Goal: Task Accomplishment & Management: Use online tool/utility

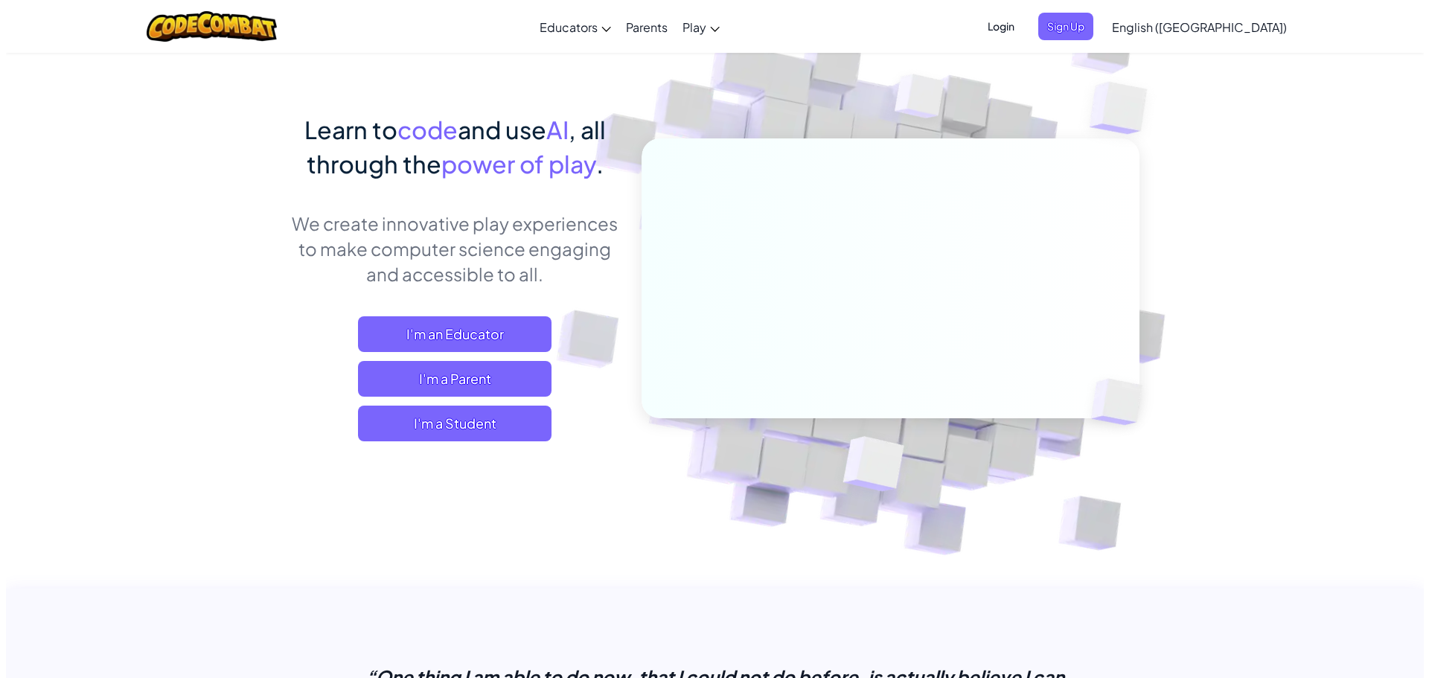
scroll to position [74, 0]
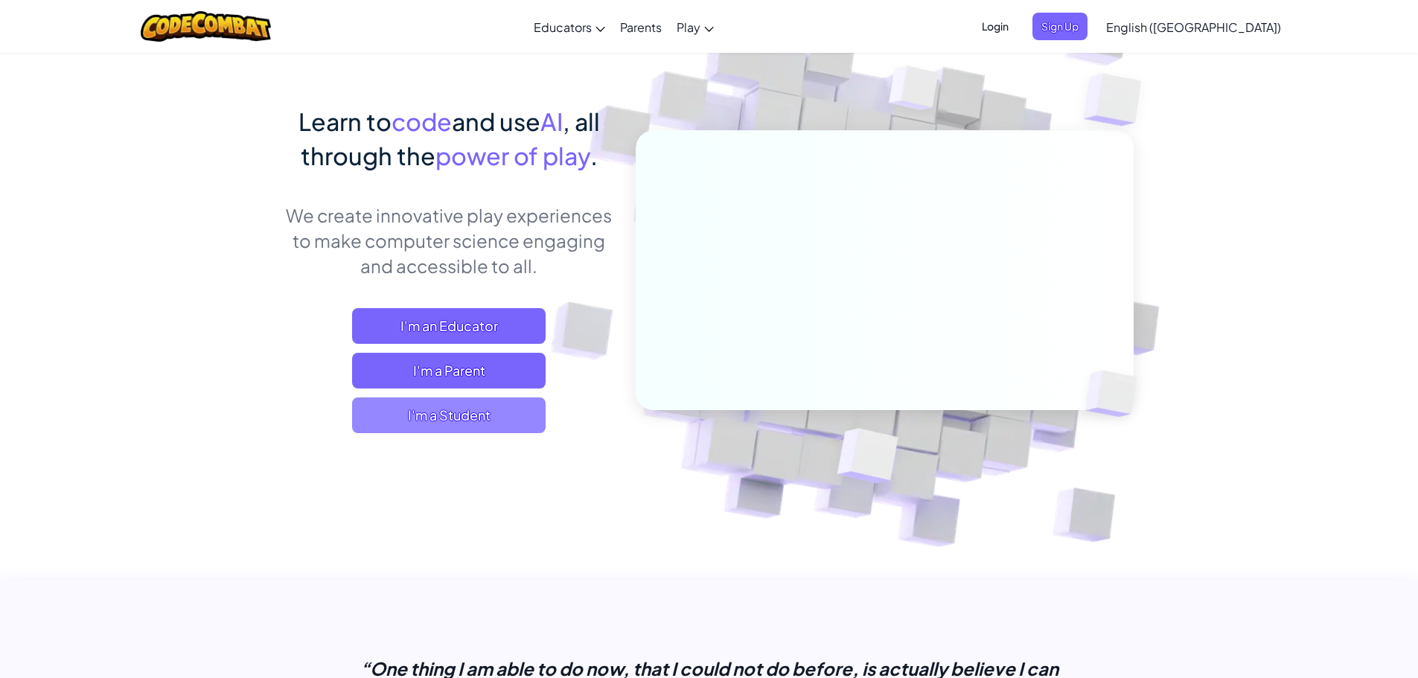
click at [469, 424] on span "I'm a Student" at bounding box center [449, 415] width 194 height 36
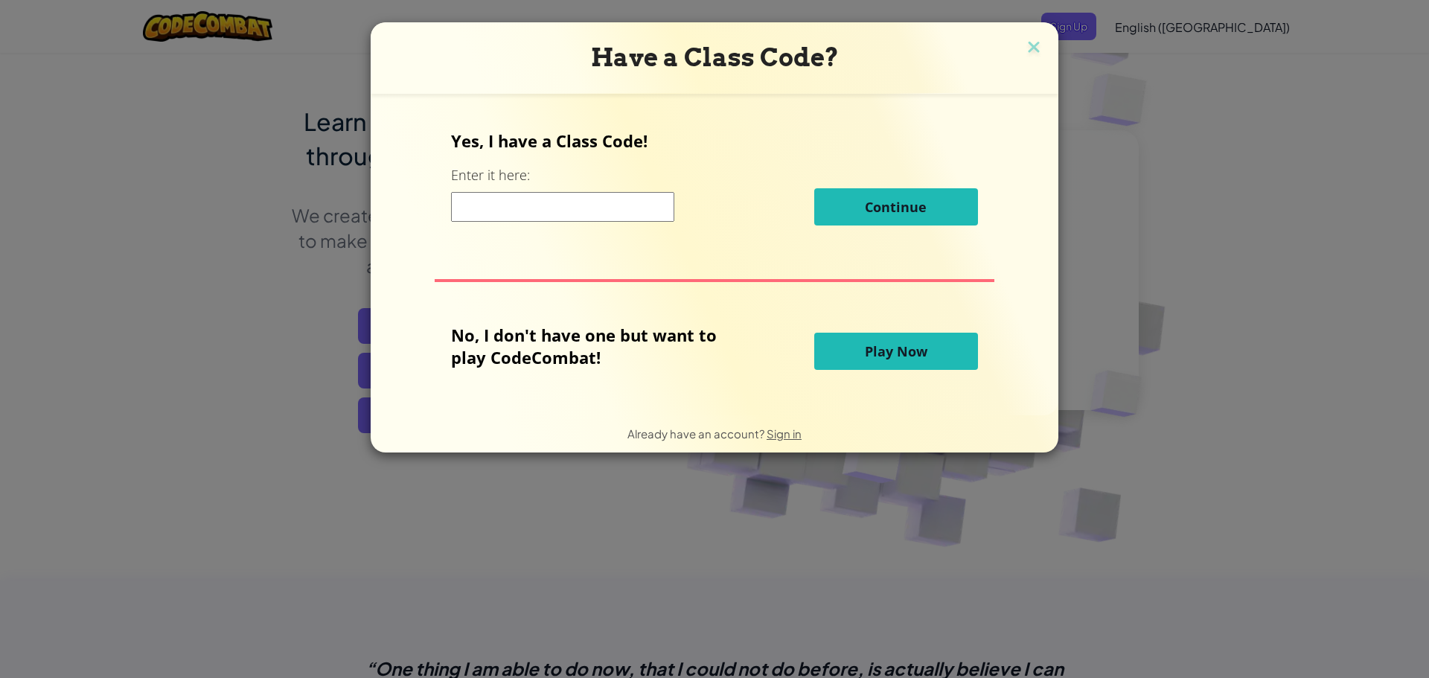
drag, startPoint x: 599, startPoint y: 220, endPoint x: 609, endPoint y: 220, distance: 9.7
click at [606, 220] on input at bounding box center [562, 207] width 223 height 30
click at [878, 357] on span "Play Now" at bounding box center [896, 351] width 63 height 18
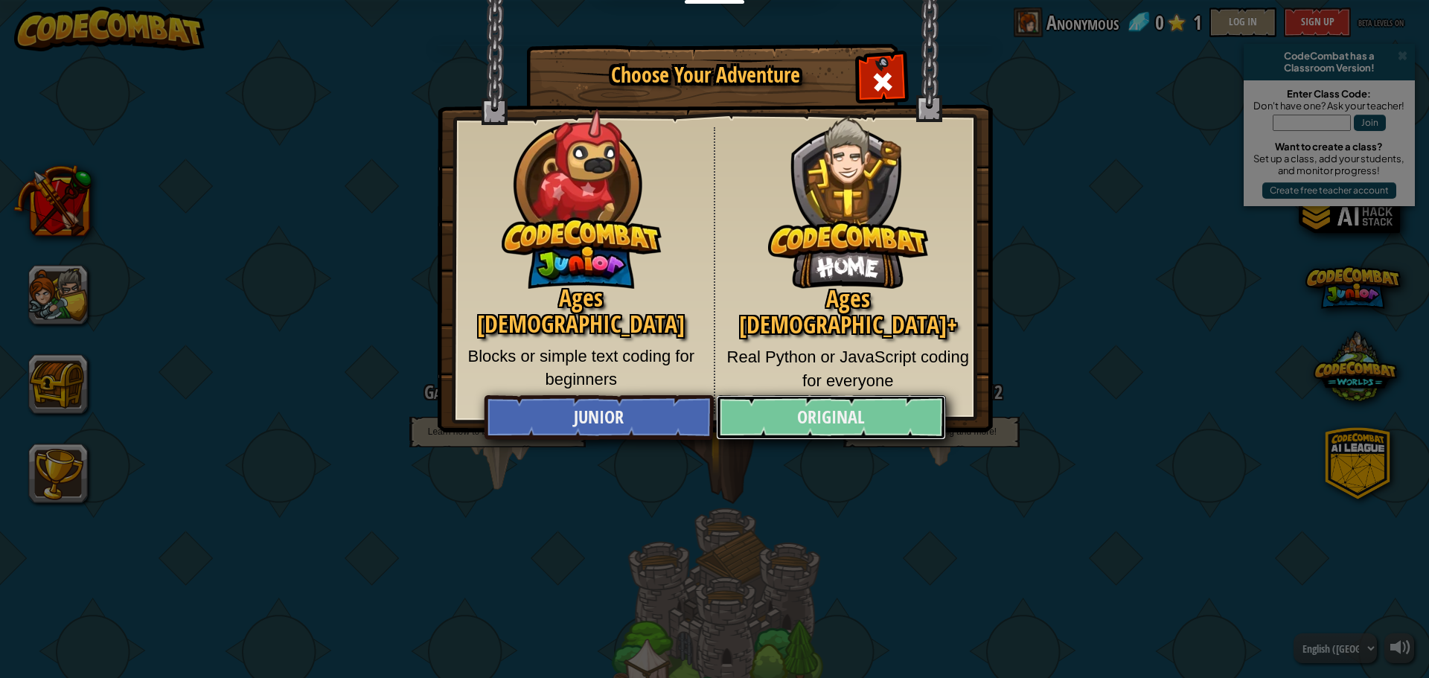
click at [784, 405] on link "Original" at bounding box center [830, 417] width 229 height 45
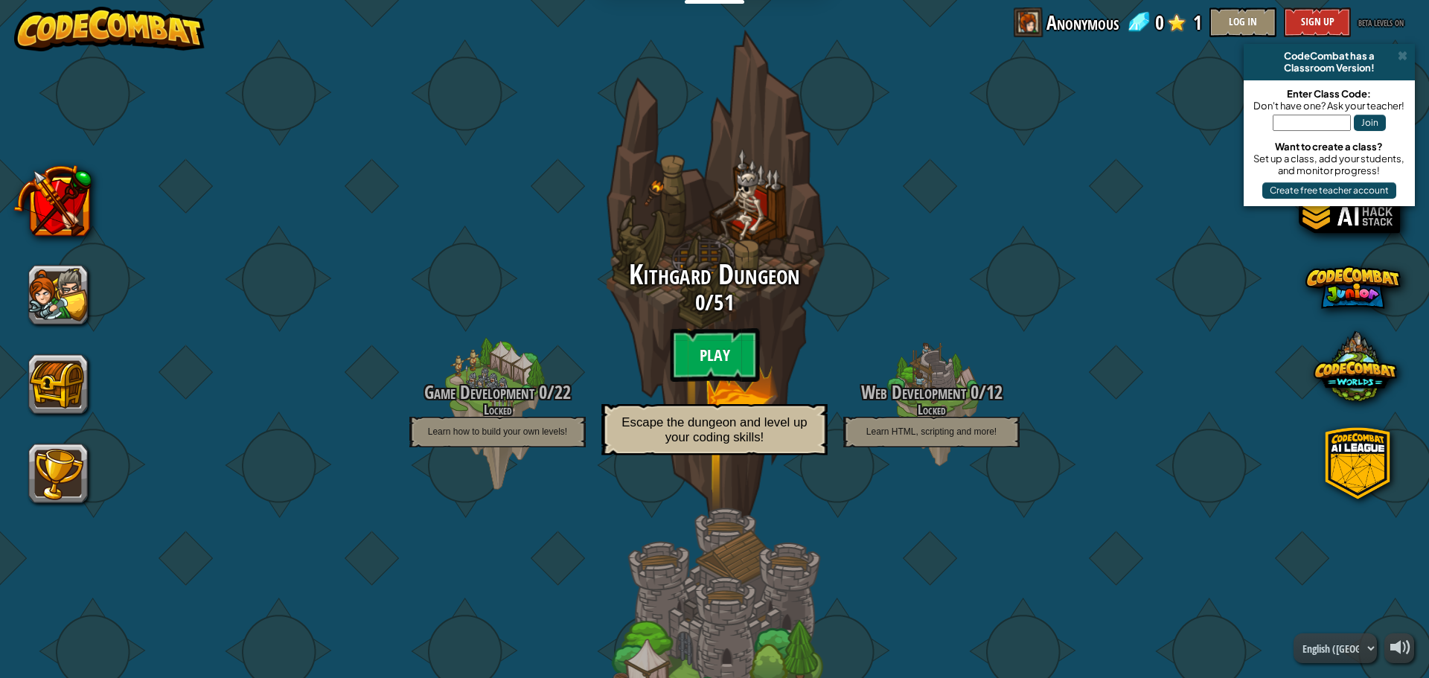
click at [720, 345] on btn "Play" at bounding box center [714, 355] width 89 height 54
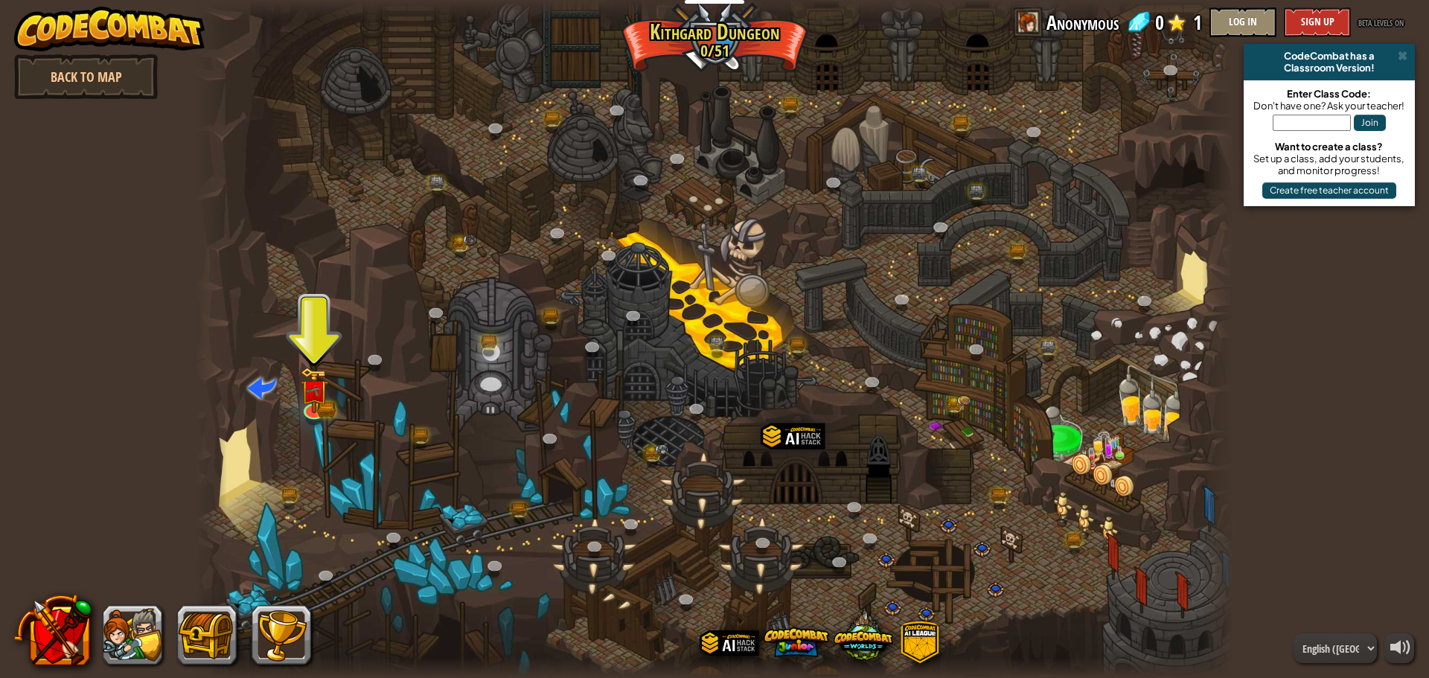
click at [336, 386] on div at bounding box center [715, 339] width 1038 height 678
click at [330, 415] on div "Twisted Canyon (Locked) Challenge: collect the most gold using all the programm…" at bounding box center [715, 339] width 1038 height 678
click at [327, 398] on img at bounding box center [315, 379] width 28 height 61
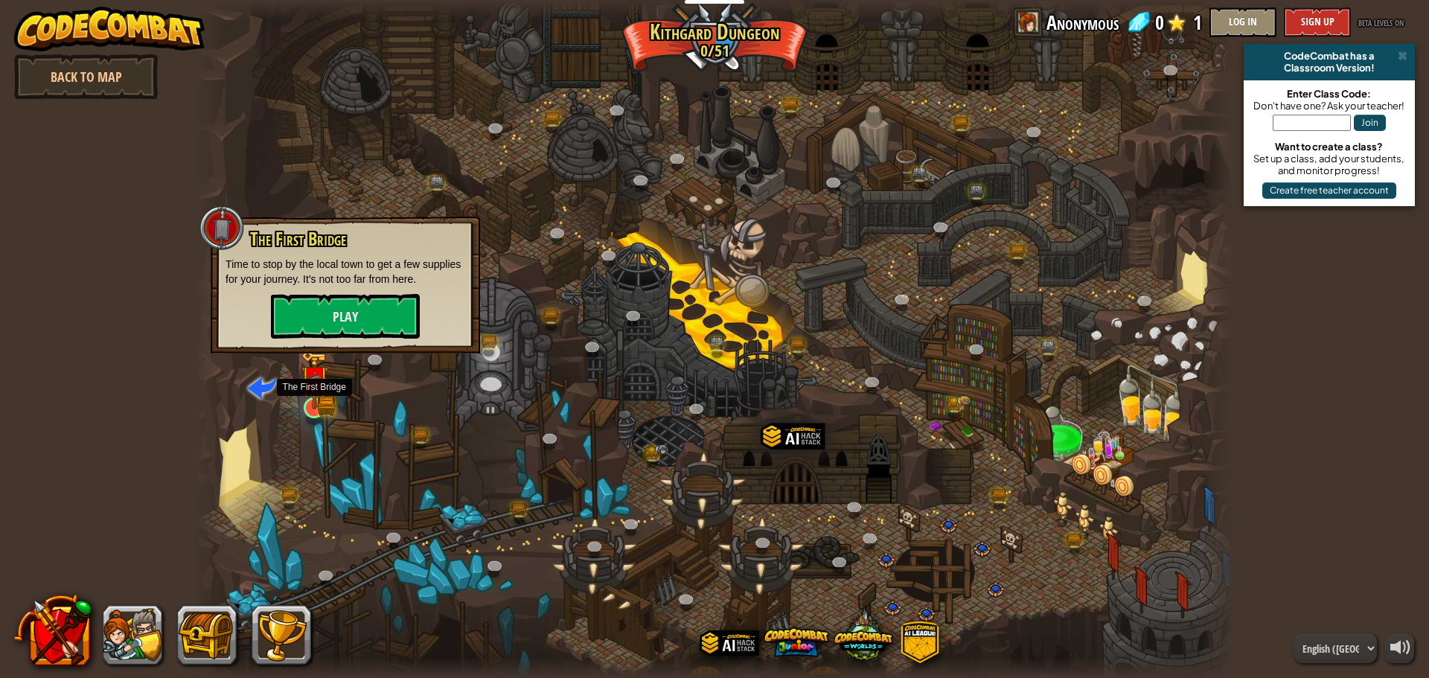
click at [322, 400] on img at bounding box center [315, 379] width 28 height 61
click at [319, 322] on button "Play" at bounding box center [345, 317] width 149 height 45
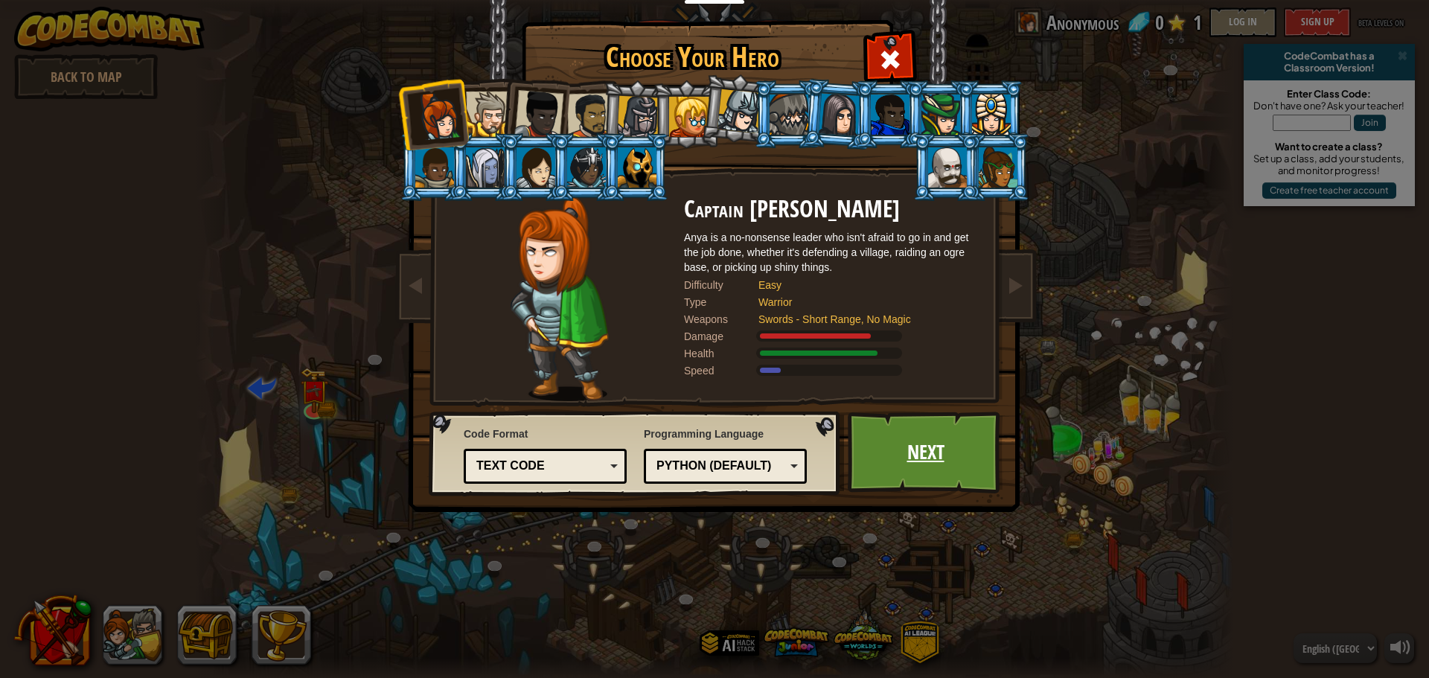
click at [943, 458] on link "Next" at bounding box center [926, 453] width 156 height 82
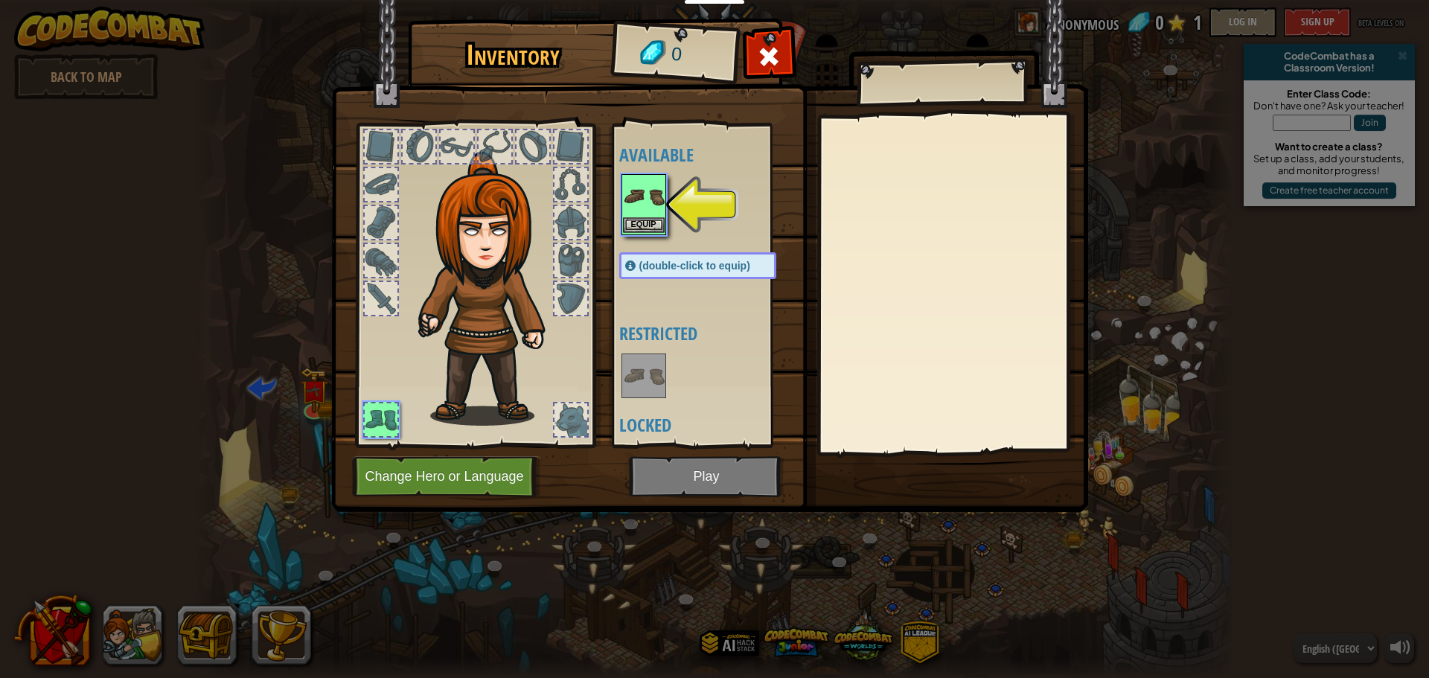
click at [648, 207] on img at bounding box center [644, 197] width 42 height 42
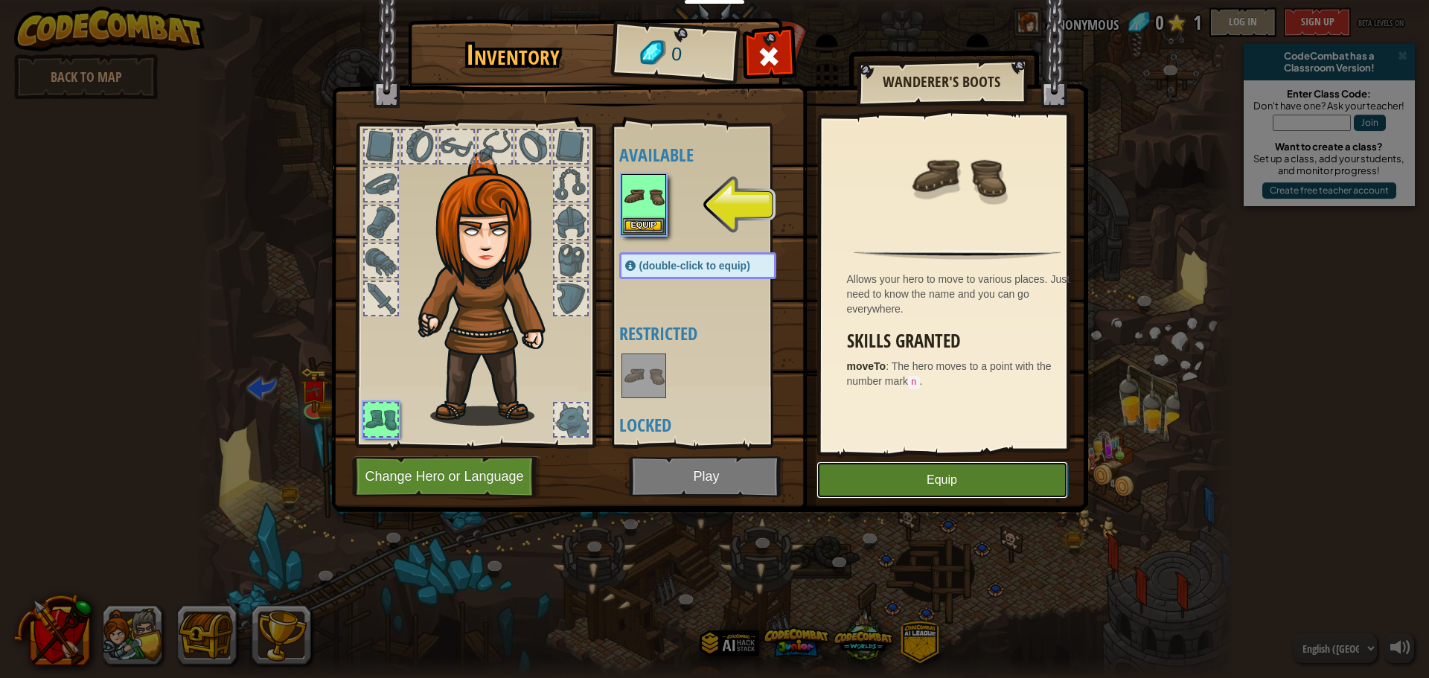
click at [879, 488] on button "Equip" at bounding box center [942, 479] width 252 height 37
